Goal: Transaction & Acquisition: Download file/media

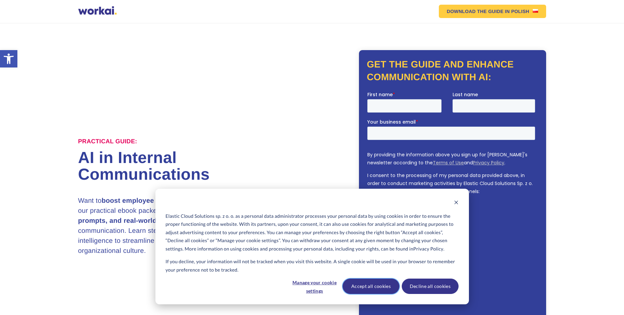
click at [364, 286] on button "Accept all cookies" at bounding box center [370, 286] width 57 height 15
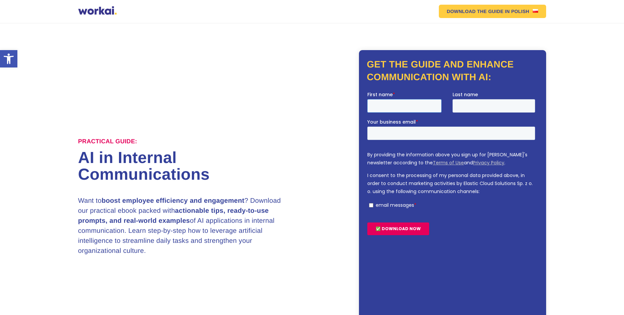
click at [388, 106] on input "First name *" at bounding box center [404, 105] width 74 height 13
type input "Sr. [PERSON_NAME]"
type input "Mulwa"
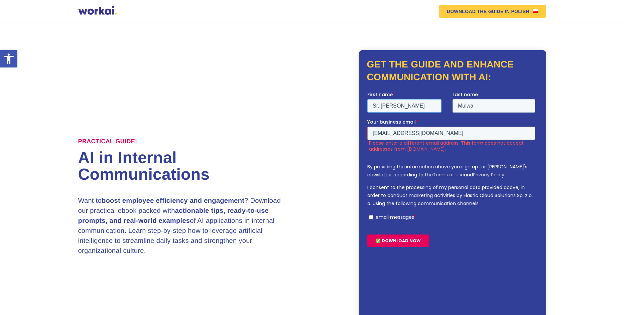
scroll to position [33, 0]
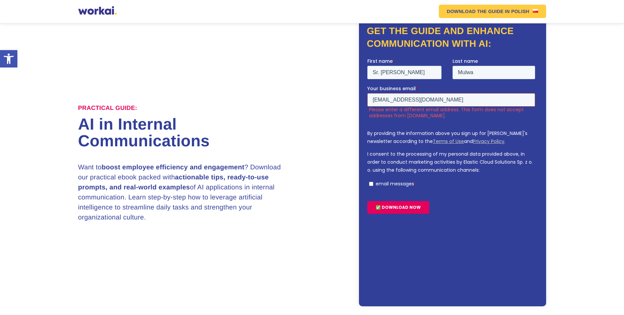
drag, startPoint x: 371, startPoint y: 99, endPoint x: 447, endPoint y: 99, distance: 75.8
click at [447, 99] on input "[EMAIL_ADDRESS][DOMAIN_NAME]" at bounding box center [451, 99] width 168 height 13
type input "[EMAIL_ADDRESS][DOMAIN_NAME]"
click at [471, 202] on div "✅ DOWNLOAD NOW" at bounding box center [452, 207] width 170 height 24
click at [410, 207] on input "✅ DOWNLOAD NOW" at bounding box center [398, 207] width 62 height 13
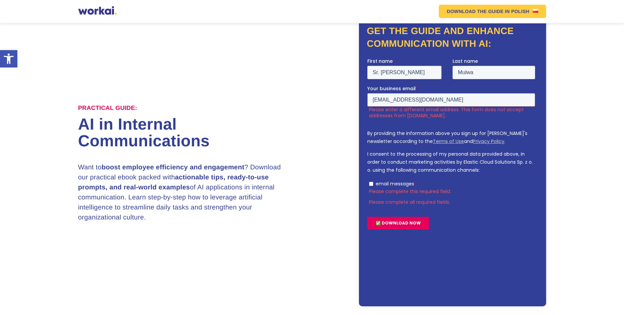
click at [392, 221] on input "✅ DOWNLOAD NOW" at bounding box center [398, 223] width 62 height 13
click at [285, 118] on h1 "AI in Internal Communications" at bounding box center [195, 132] width 234 height 33
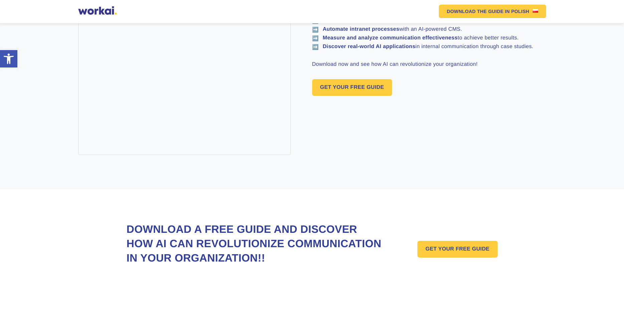
scroll to position [585, 0]
